Goal: Navigation & Orientation: Understand site structure

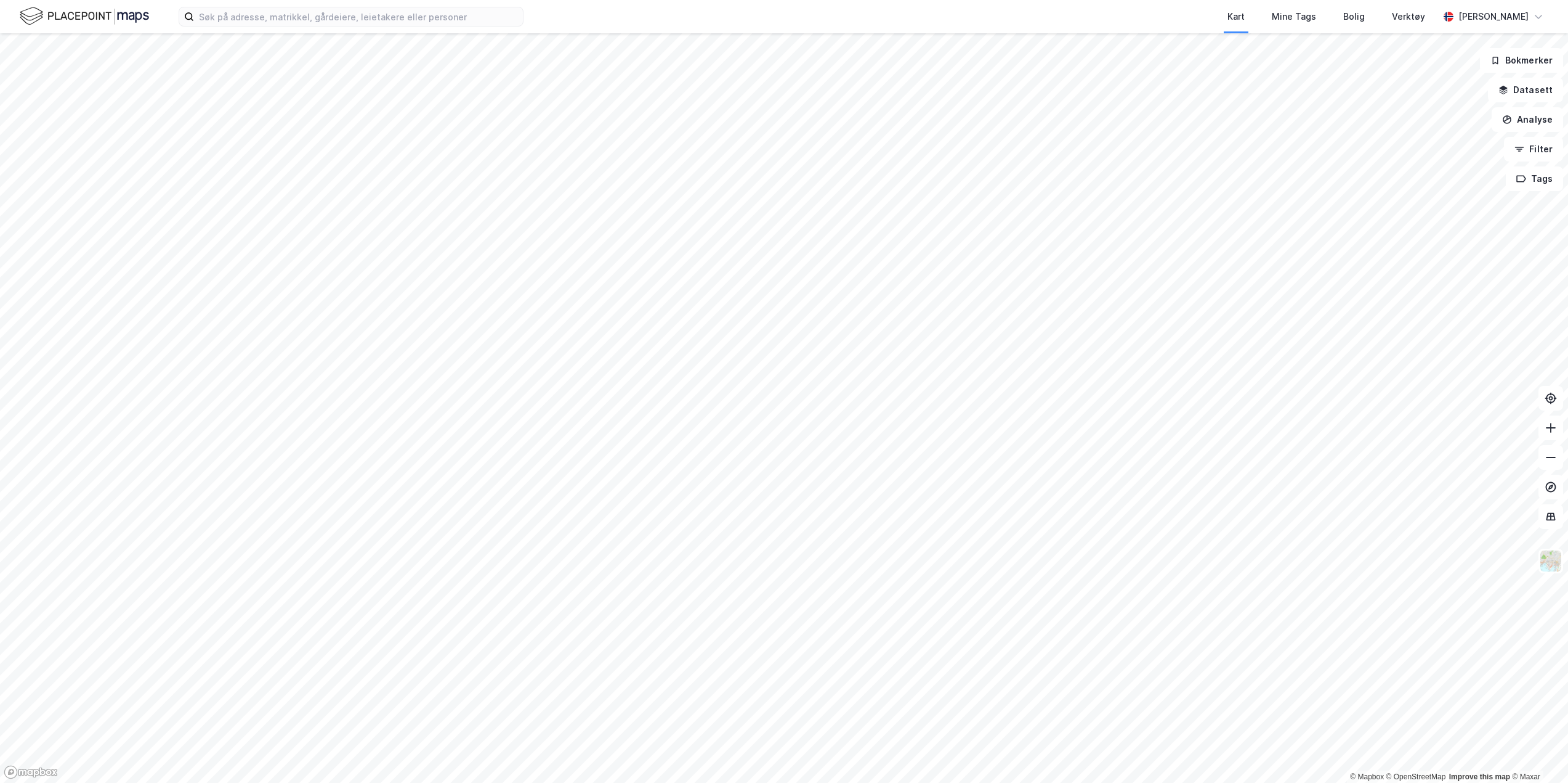
click at [87, 15] on img at bounding box center [85, 16] width 130 height 22
click at [1551, 428] on icon at bounding box center [1550, 427] width 12 height 12
click at [1546, 467] on button at bounding box center [1551, 457] width 24 height 24
click at [1562, 427] on button at bounding box center [1551, 427] width 24 height 24
click at [1559, 427] on button at bounding box center [1551, 427] width 24 height 24
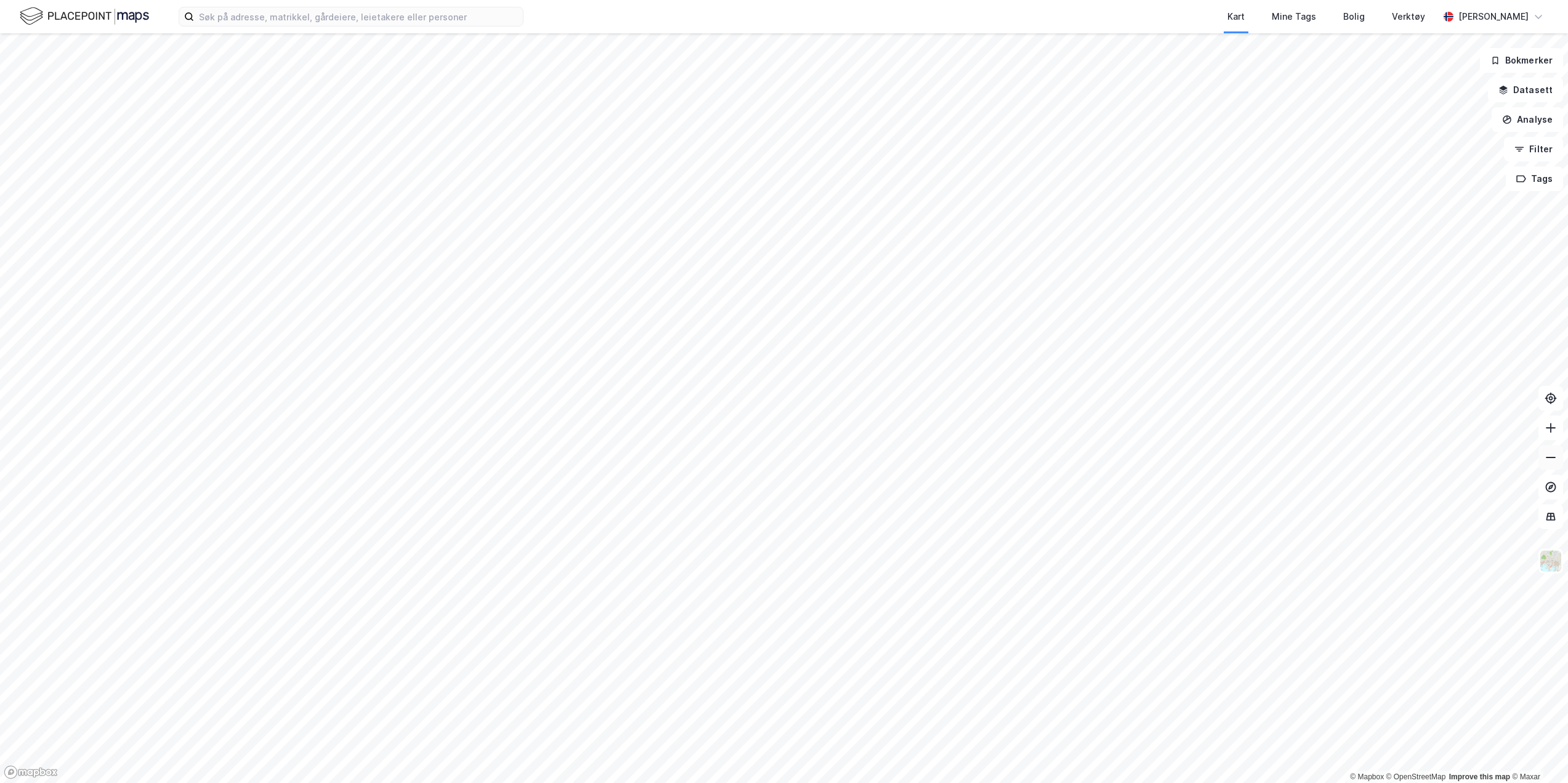
click at [1555, 456] on icon at bounding box center [1550, 456] width 12 height 12
click at [1555, 455] on icon at bounding box center [1550, 456] width 12 height 12
